Goal: Find specific page/section: Find specific page/section

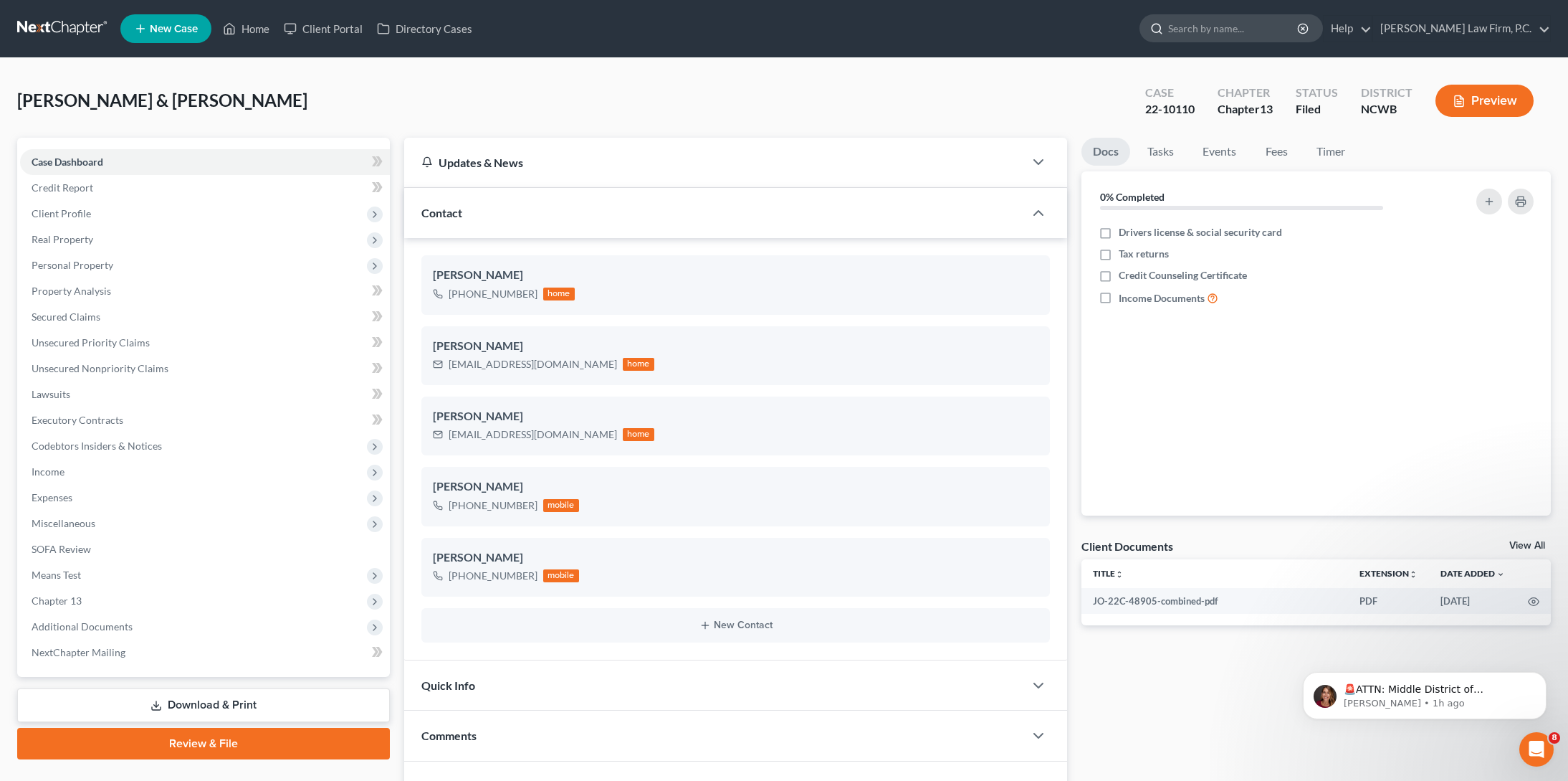
click at [1263, 26] on input "search" at bounding box center [1233, 28] width 131 height 26
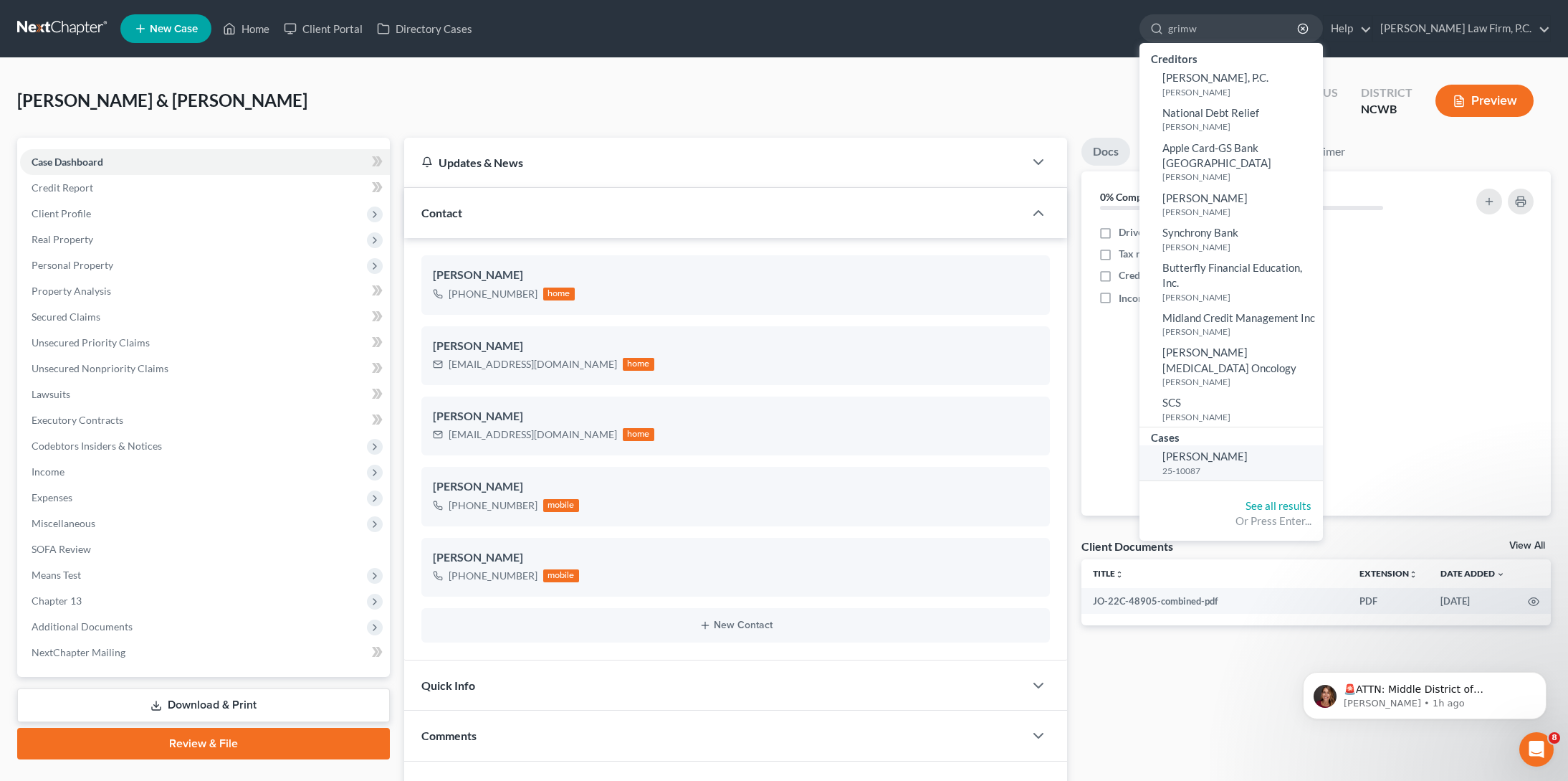
type input "grimw"
click at [1248, 450] on span "[PERSON_NAME]" at bounding box center [1205, 456] width 85 height 13
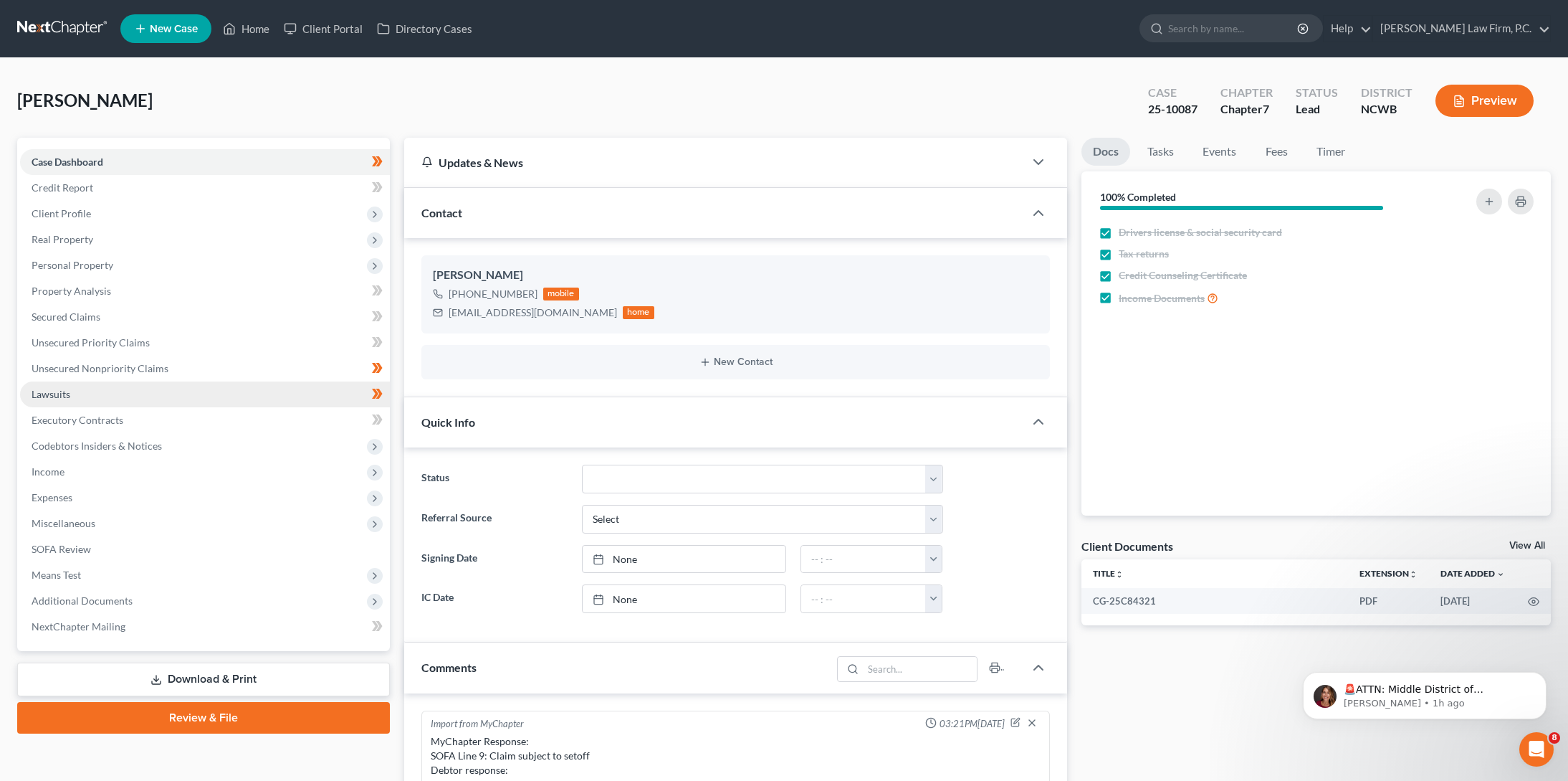
scroll to position [252, 0]
click at [70, 370] on span "Unsecured Nonpriority Claims" at bounding box center [100, 368] width 137 height 12
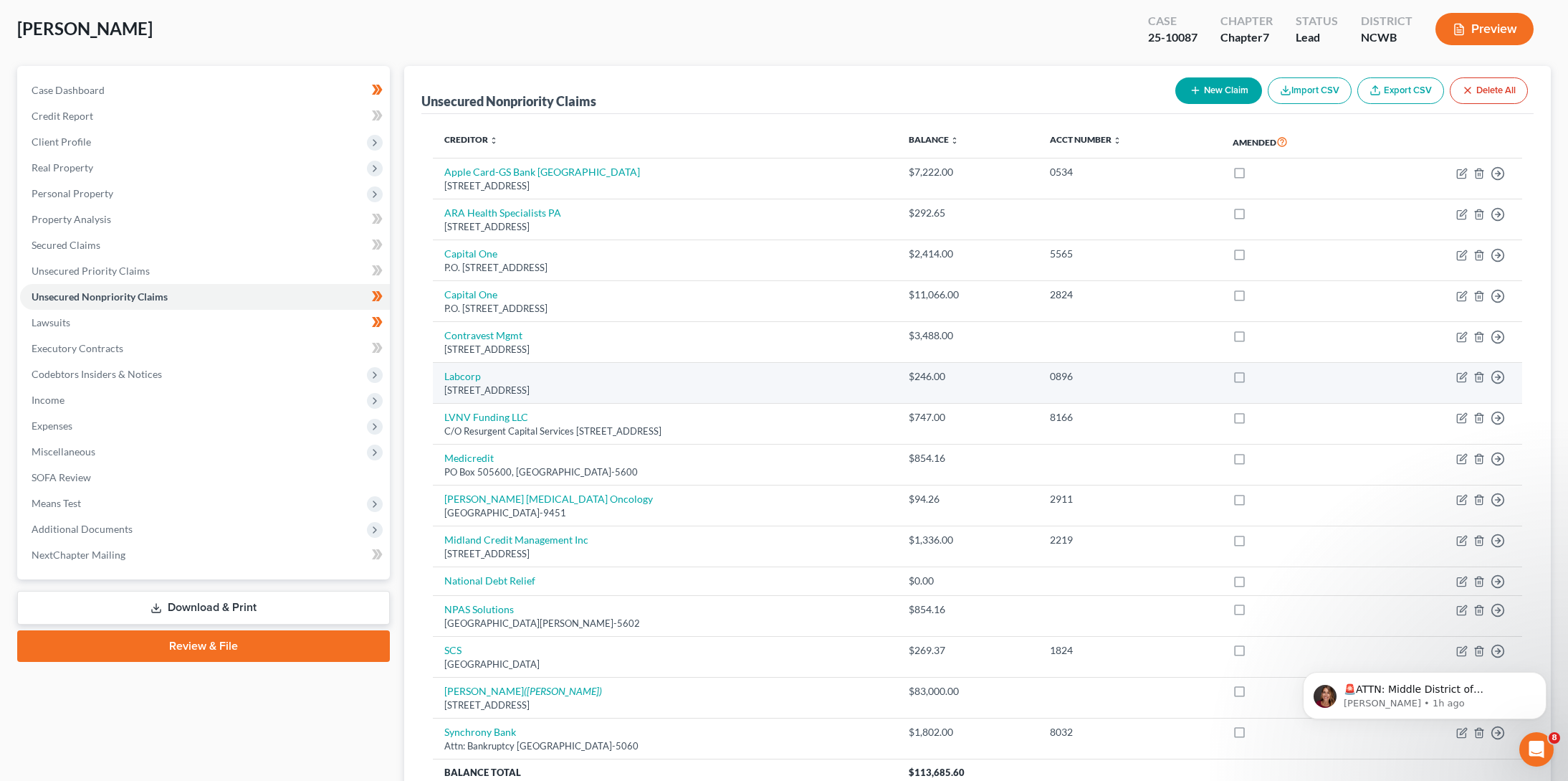
scroll to position [144, 0]
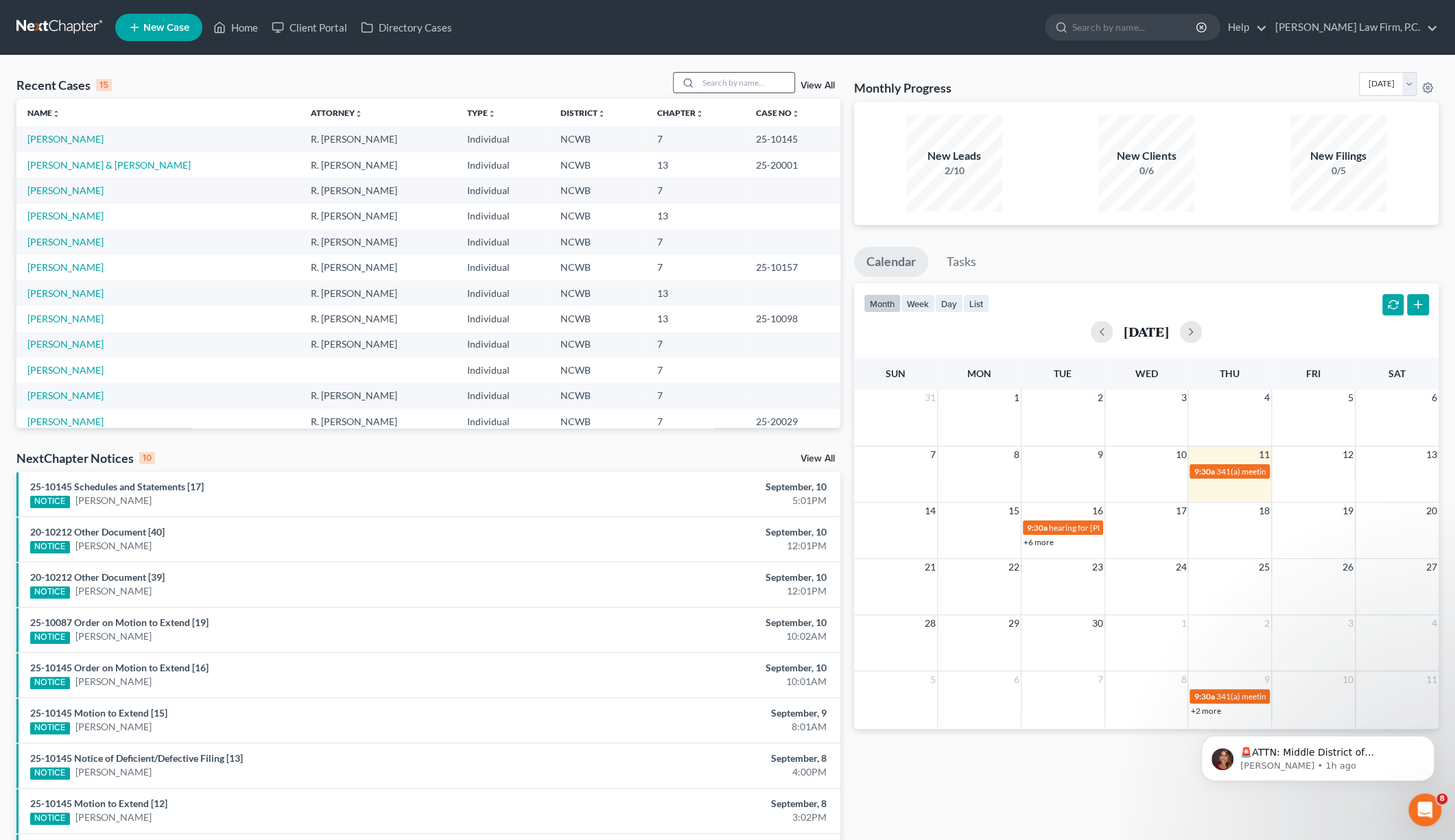
click at [728, 83] on input "search" at bounding box center [746, 82] width 96 height 20
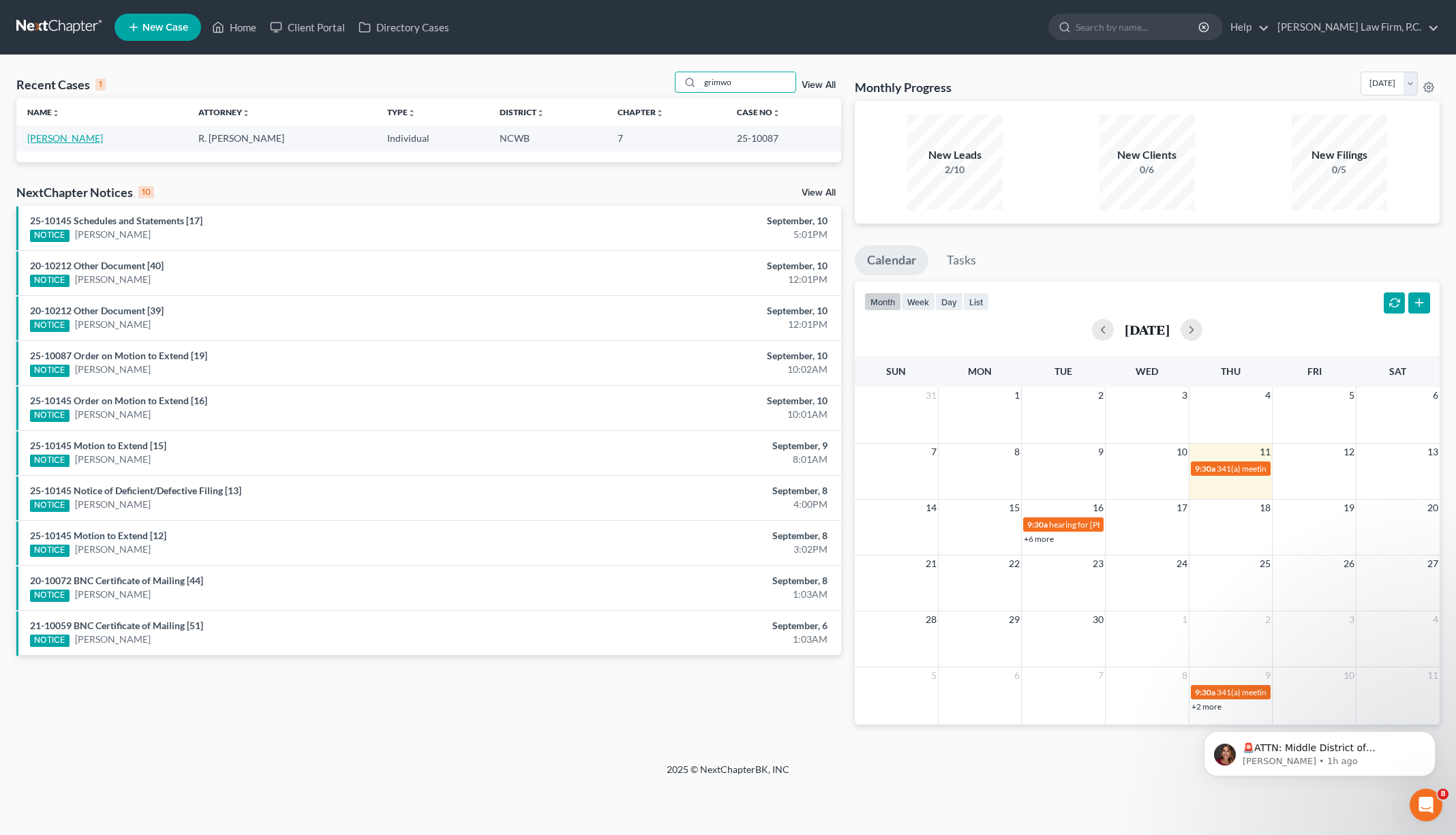
type input "grimwo"
click at [83, 138] on link "[PERSON_NAME]" at bounding box center [65, 138] width 75 height 12
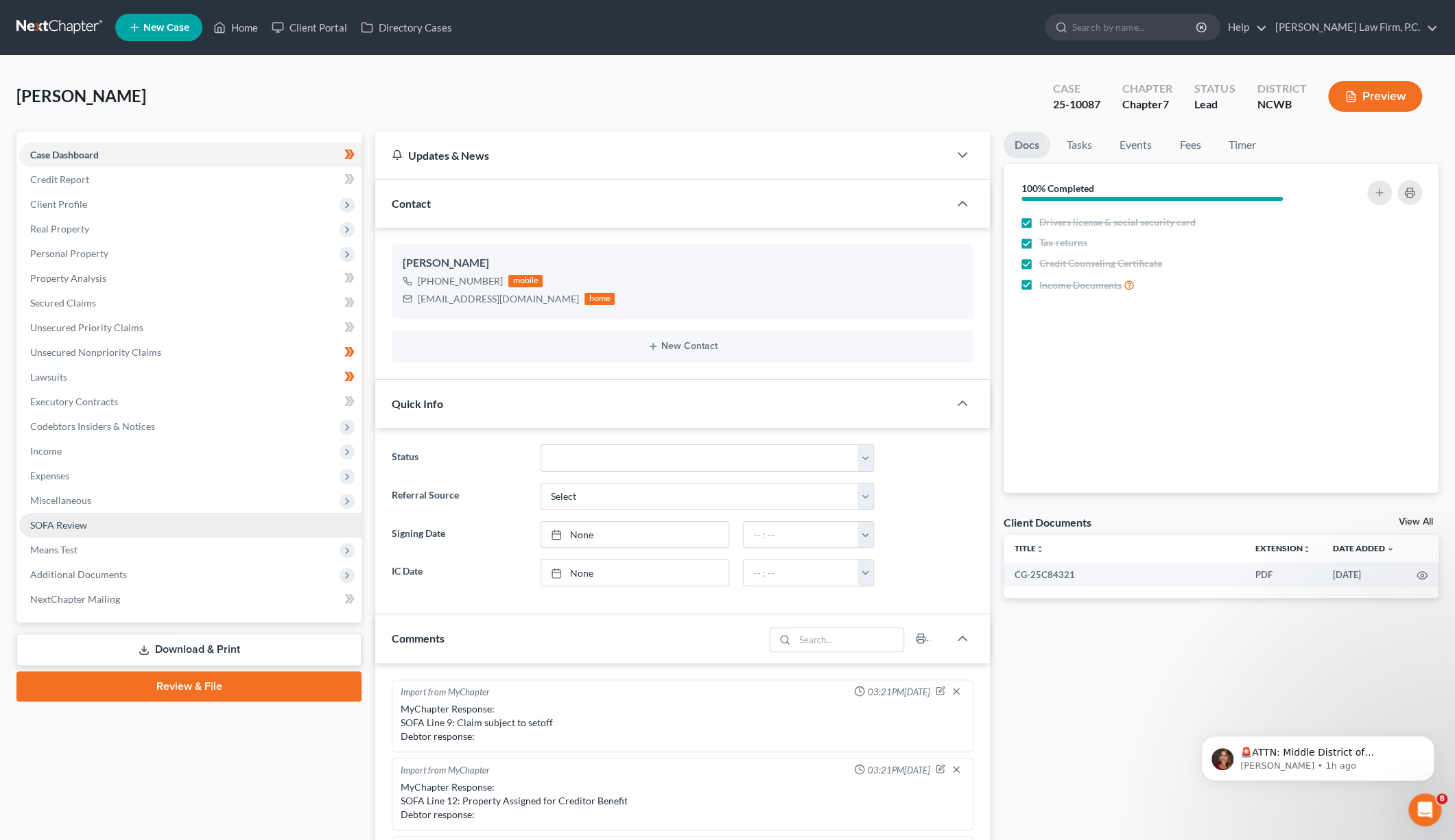
scroll to position [241, 0]
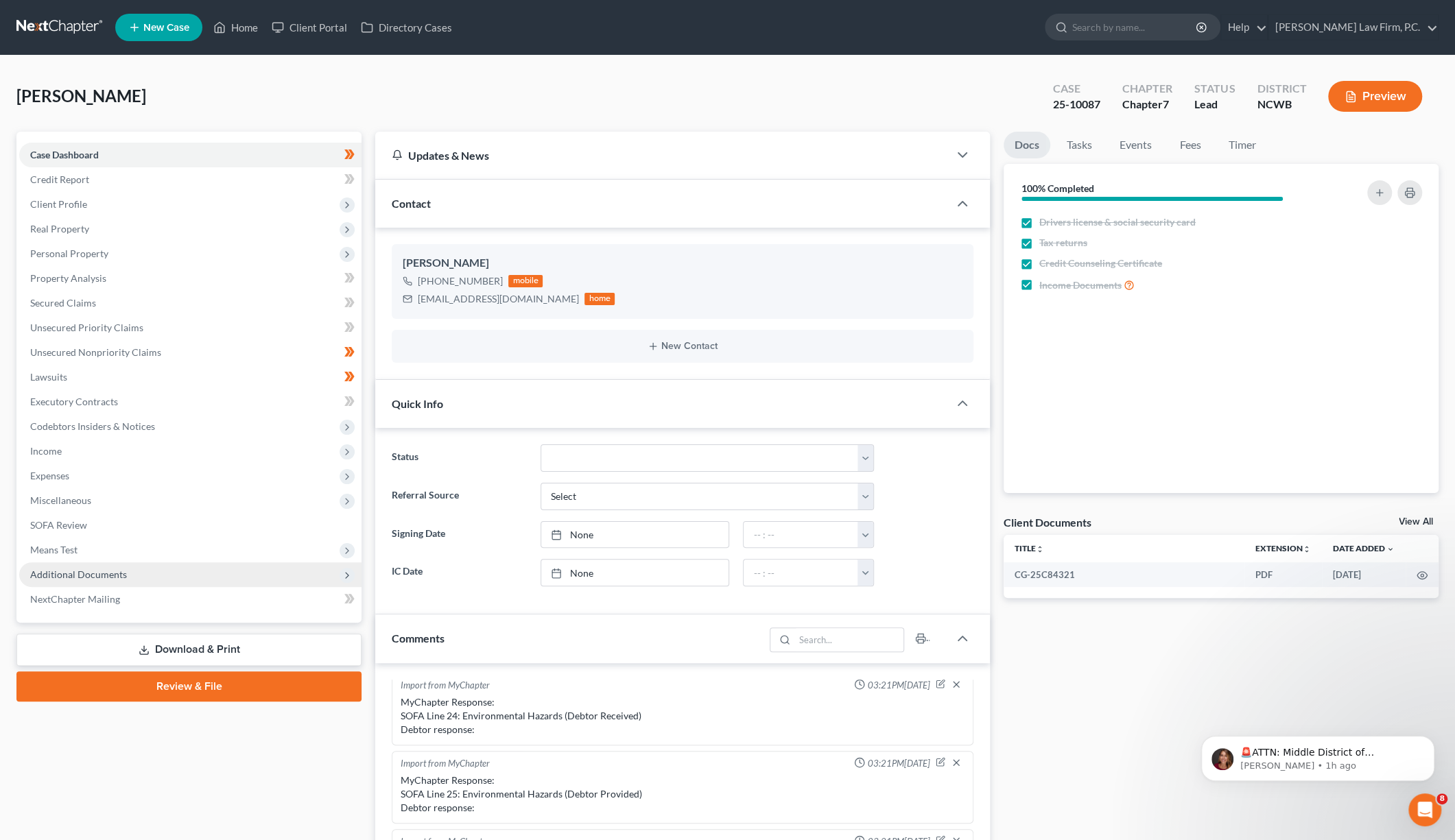
click at [74, 571] on span "Additional Documents" at bounding box center [79, 574] width 97 height 12
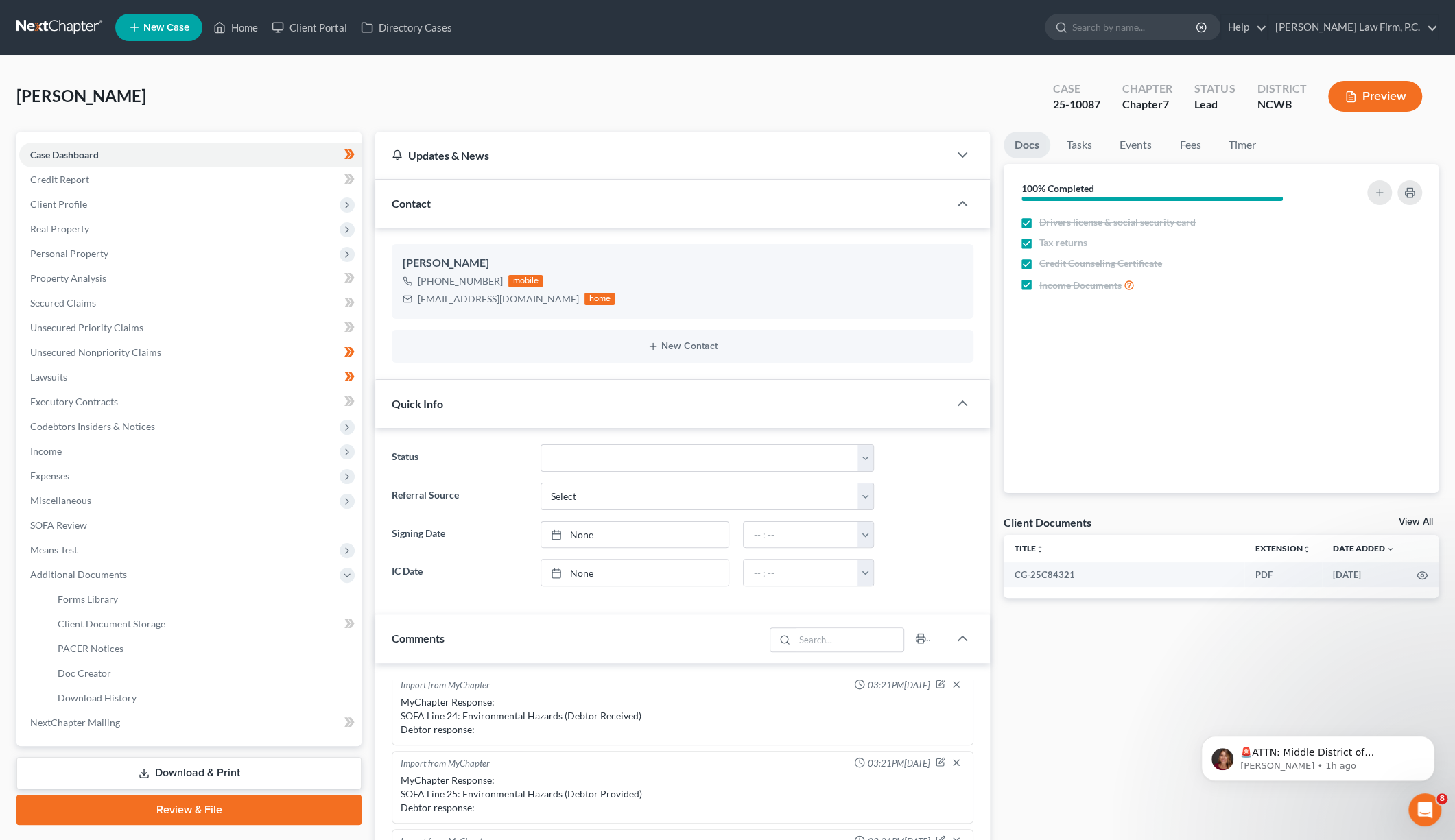
drag, startPoint x: 239, startPoint y: 105, endPoint x: 10, endPoint y: 102, distance: 229.0
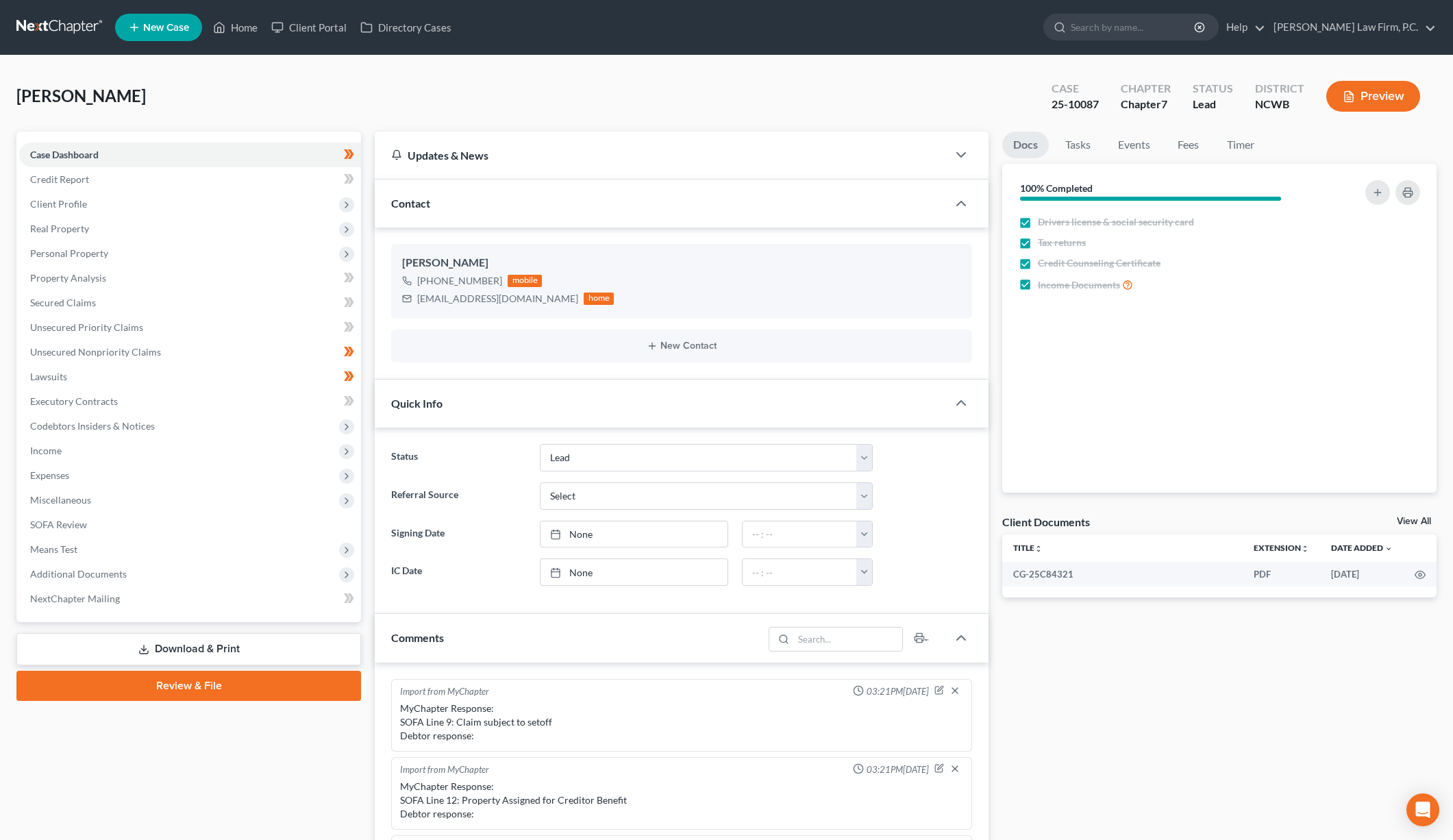
select select "5"
